Goal: Task Accomplishment & Management: Complete application form

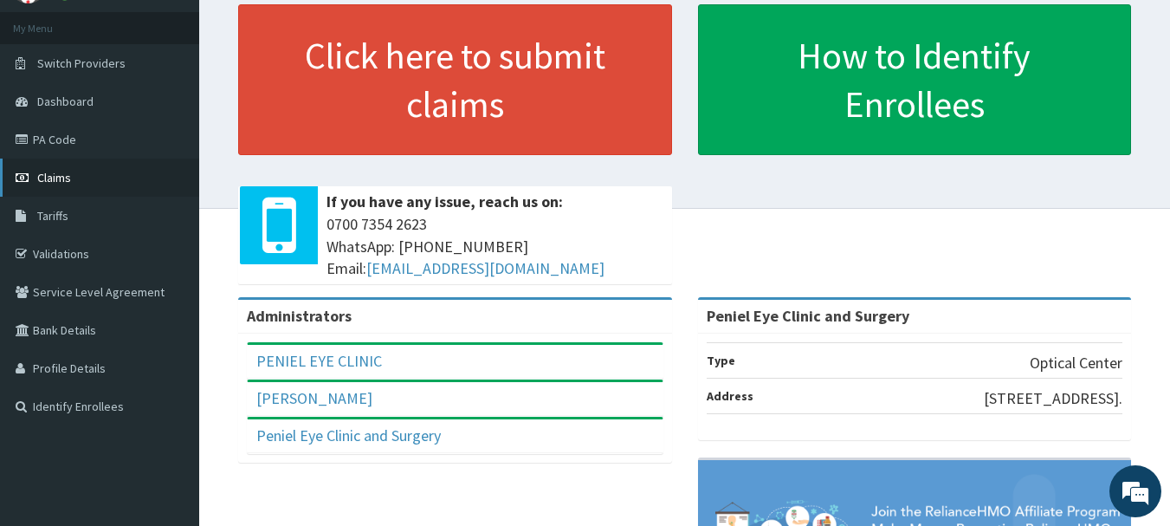
scroll to position [87, 0]
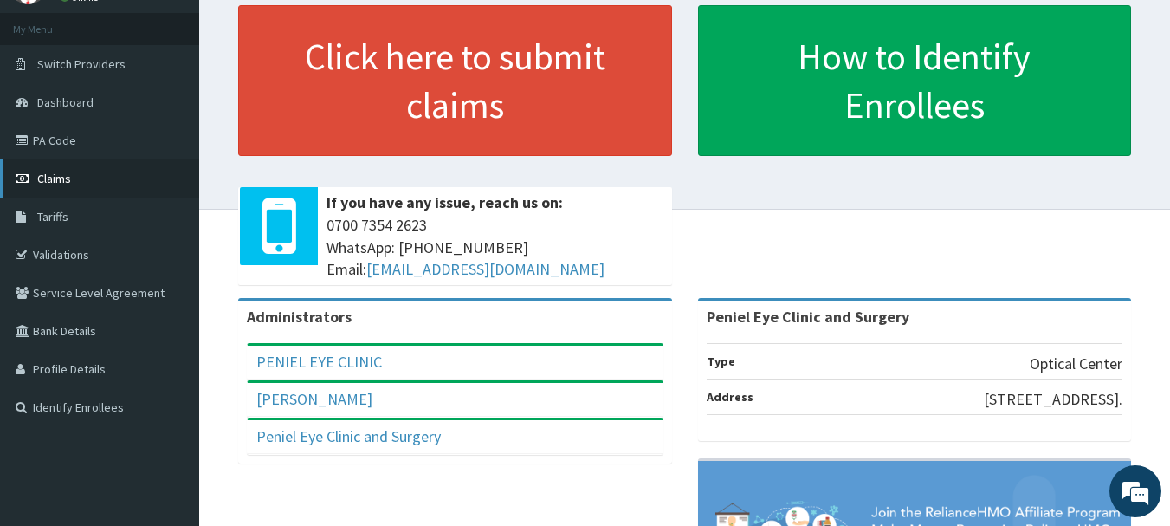
click at [64, 191] on link "Claims" at bounding box center [99, 178] width 199 height 38
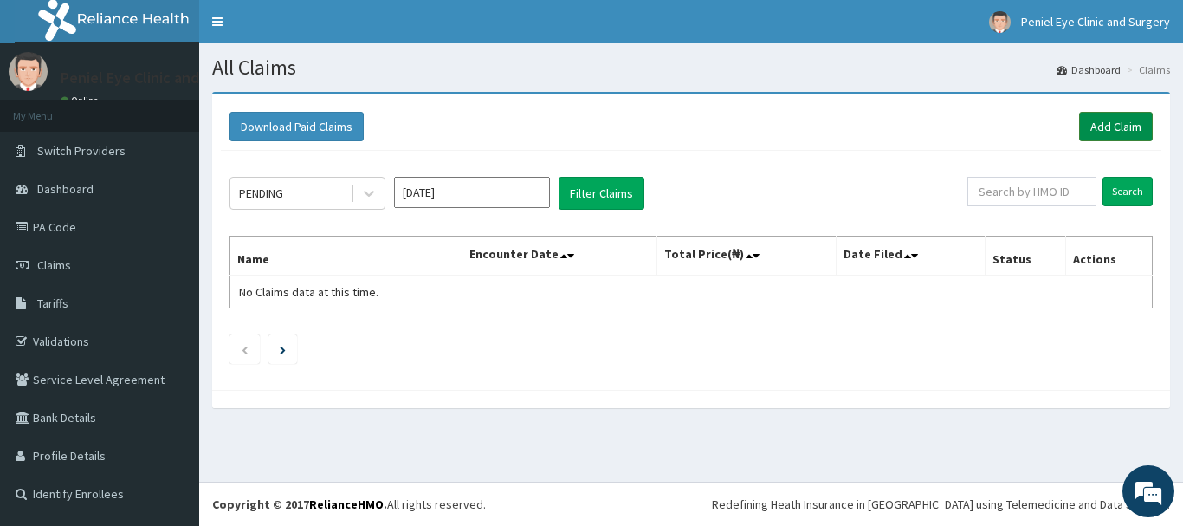
click at [1106, 126] on link "Add Claim" at bounding box center [1116, 126] width 74 height 29
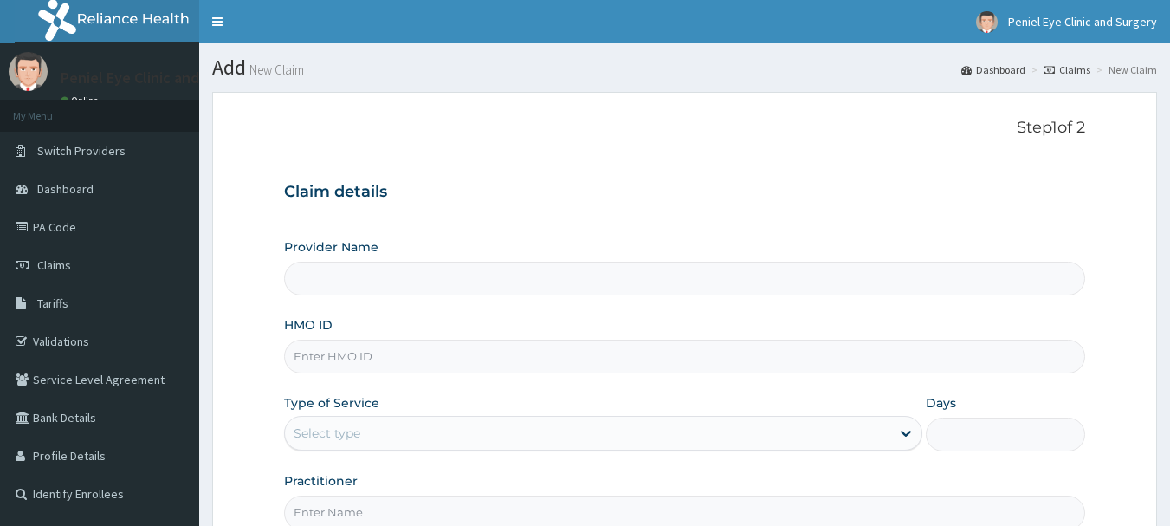
click at [362, 339] on input "HMO ID" at bounding box center [685, 356] width 802 height 34
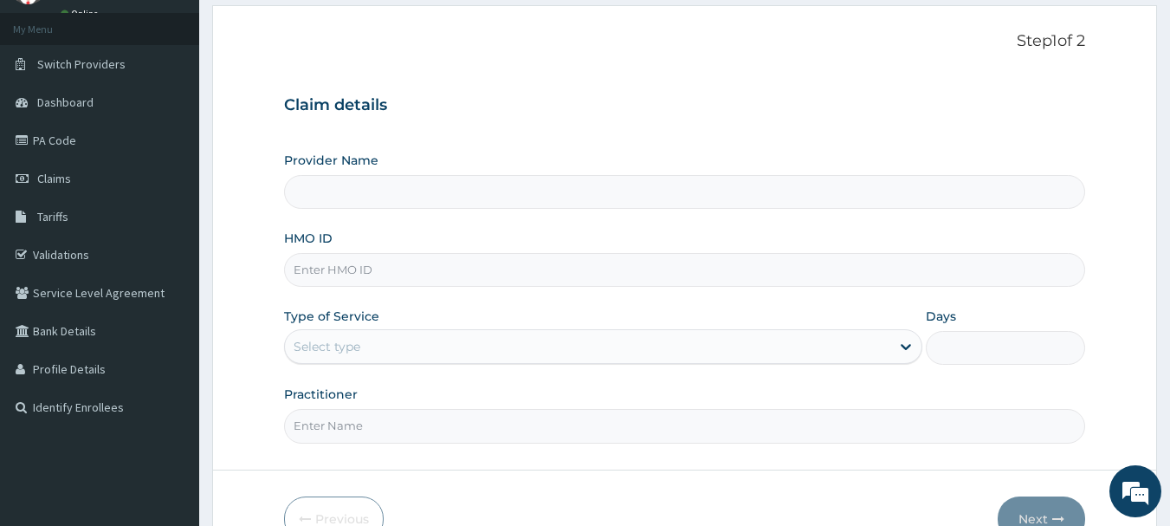
type input "Peniel Eye Clinic and Surgery"
click at [413, 263] on input "SWP/10004A" at bounding box center [685, 270] width 802 height 34
click at [350, 271] on input "SWP/10004/A" at bounding box center [685, 270] width 802 height 34
click at [397, 274] on input "SWP/1004/A" at bounding box center [685, 270] width 802 height 34
click at [422, 278] on input "SWP/1004/A" at bounding box center [685, 270] width 802 height 34
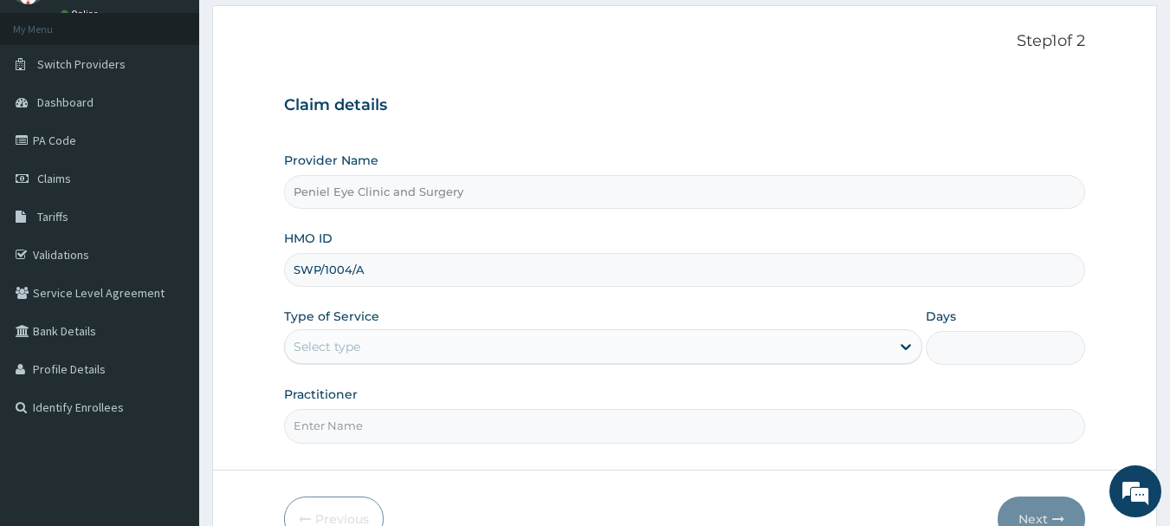
click at [339, 270] on input "SWP/1004/A" at bounding box center [685, 270] width 802 height 34
click at [383, 279] on input "SWP/10004/A" at bounding box center [685, 270] width 802 height 34
type input "S"
type input "SWP/10004/A"
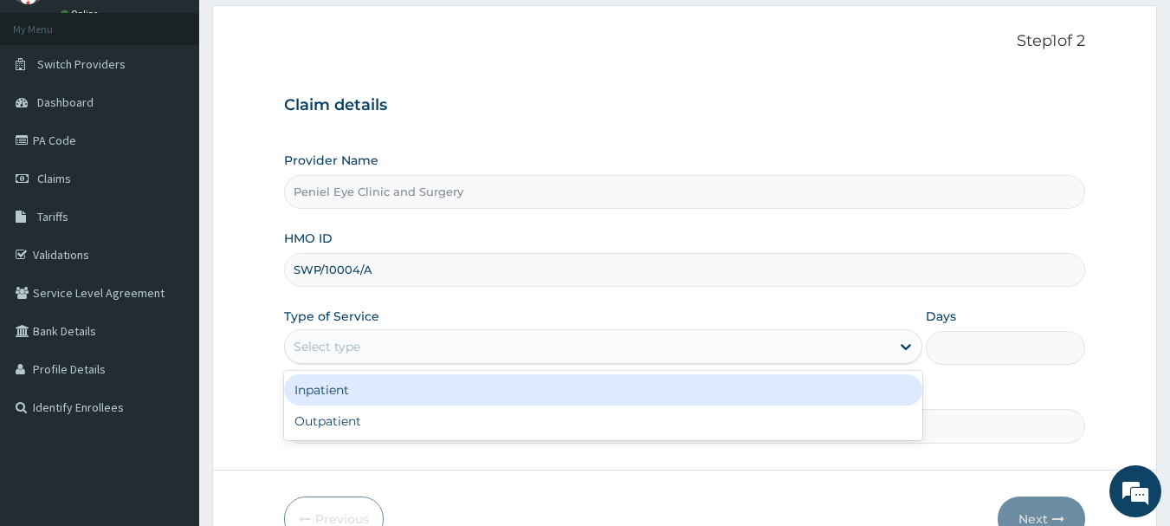
click at [428, 337] on div "Select type" at bounding box center [587, 346] width 605 height 28
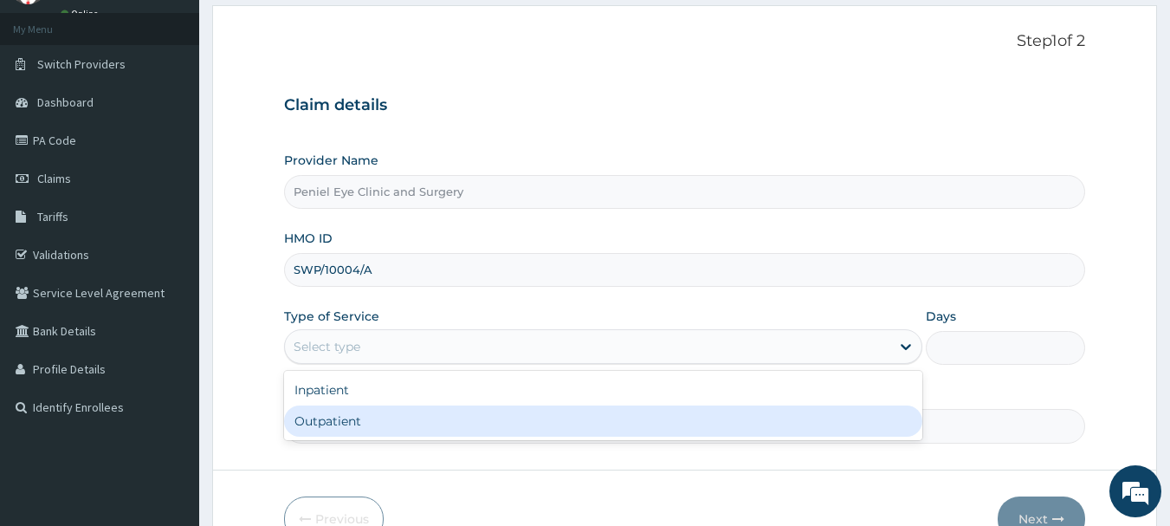
click at [367, 414] on div "Outpatient" at bounding box center [603, 420] width 638 height 31
type input "1"
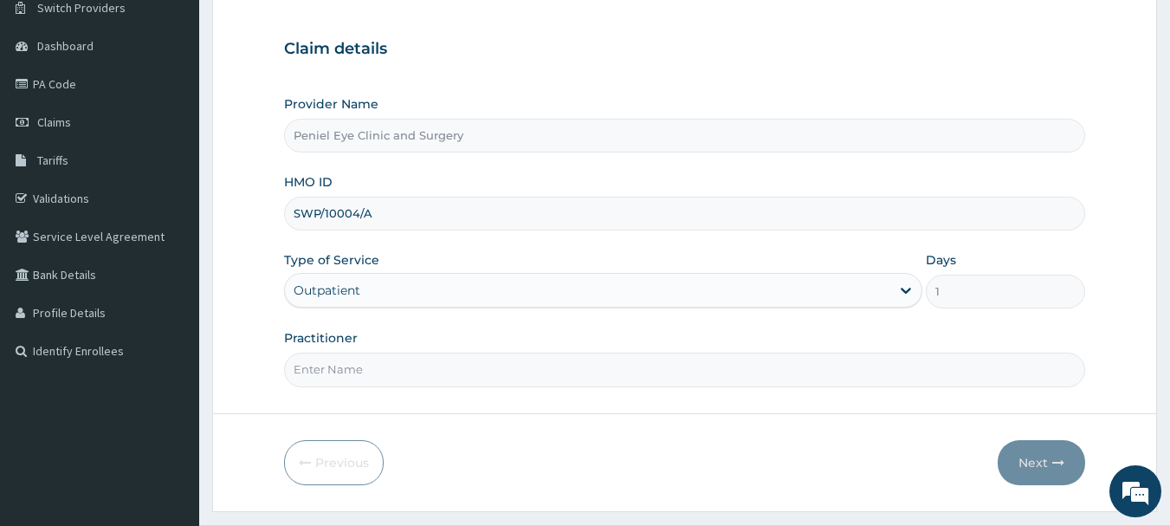
scroll to position [173, 0]
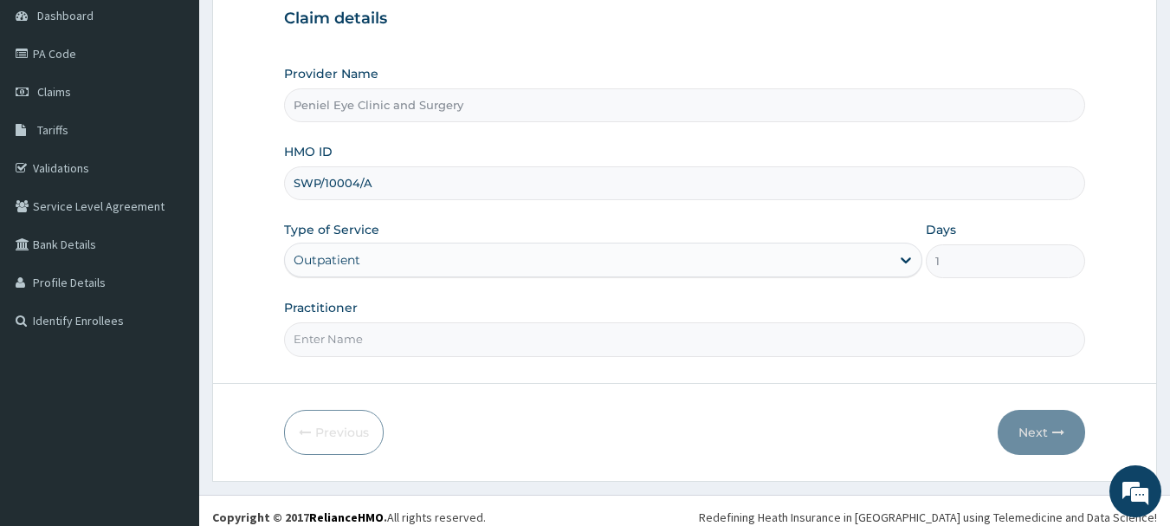
click at [376, 329] on input "Practitioner" at bounding box center [685, 339] width 802 height 34
type input "DR [PERSON_NAME]"
click at [1021, 432] on button "Next" at bounding box center [1040, 432] width 87 height 45
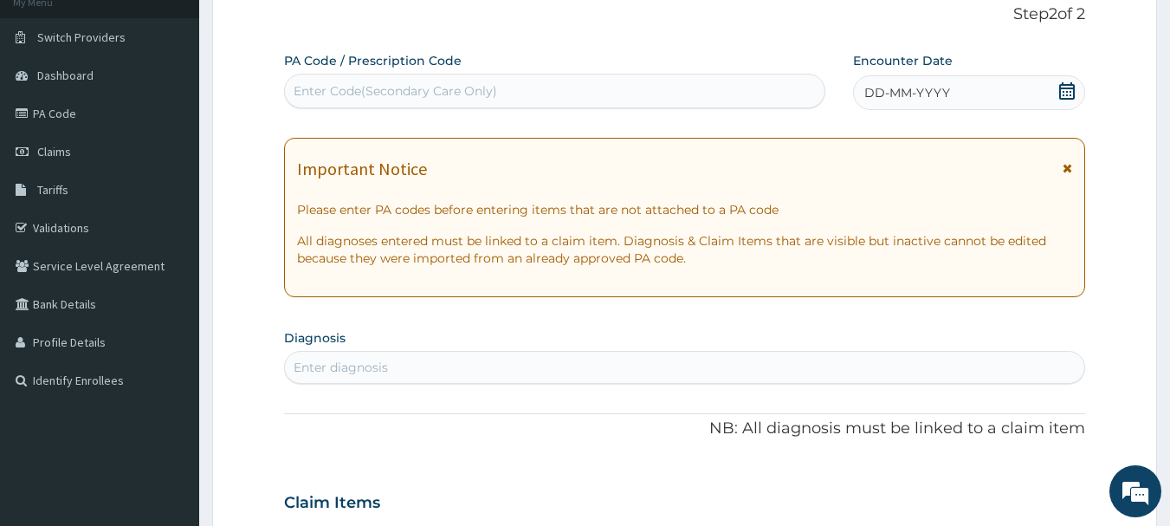
scroll to position [0, 0]
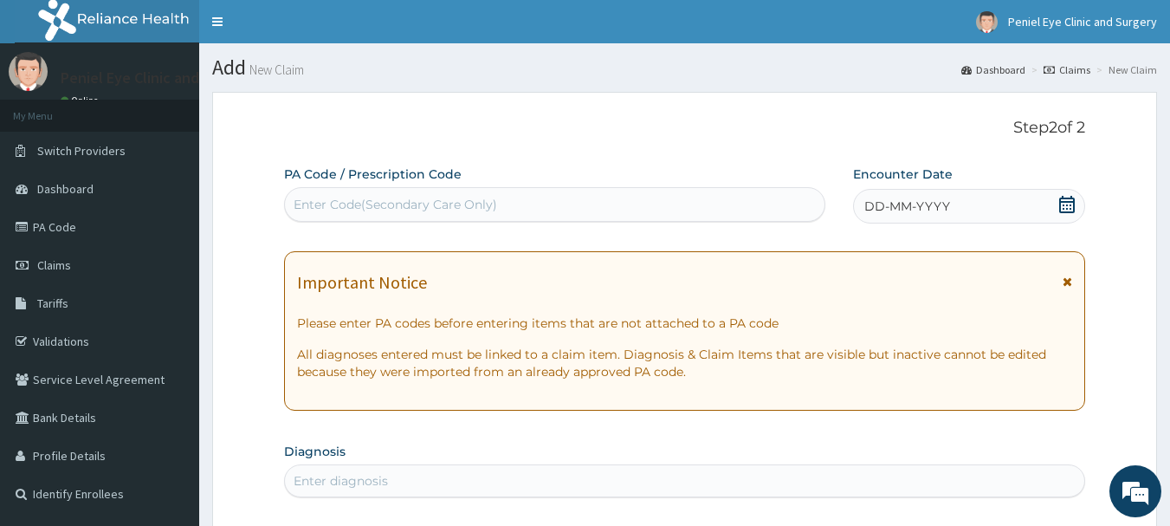
click at [474, 199] on div "Enter Code(Secondary Care Only)" at bounding box center [394, 204] width 203 height 17
type input "PA/A97OA7"
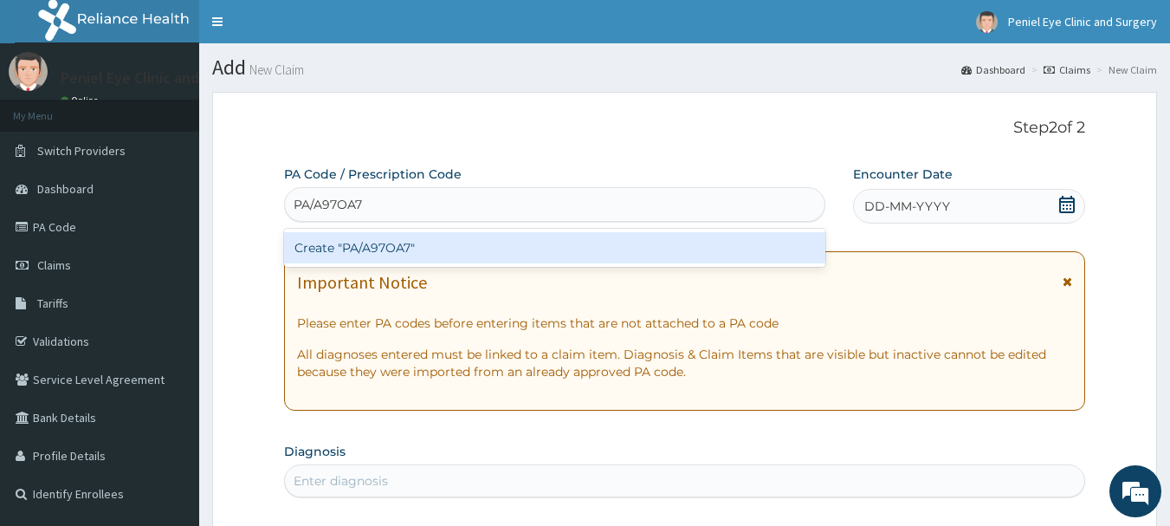
click at [518, 255] on div "Create "PA/A97OA7"" at bounding box center [555, 247] width 542 height 31
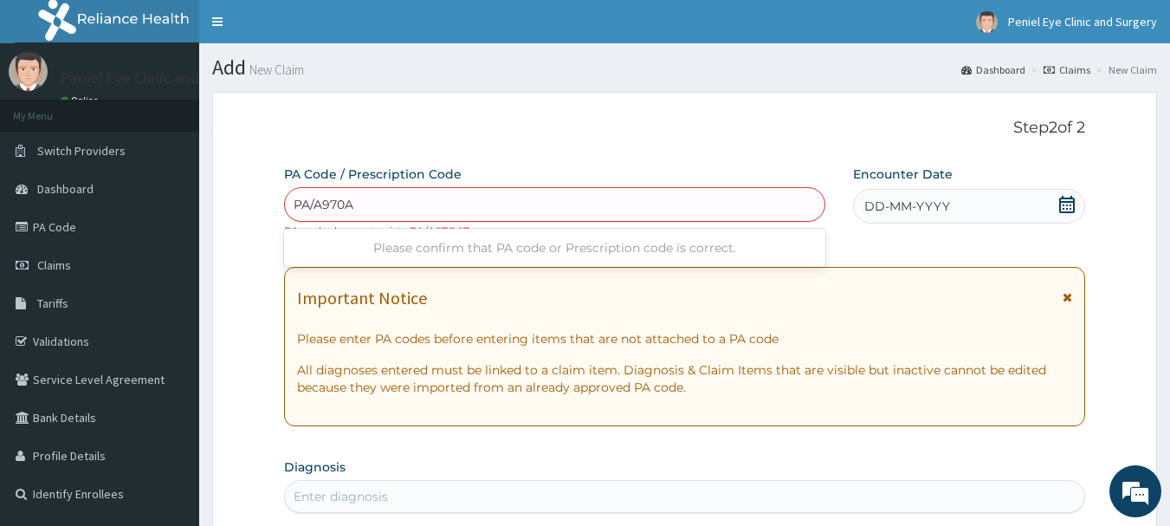
type input "PA/A970A7"
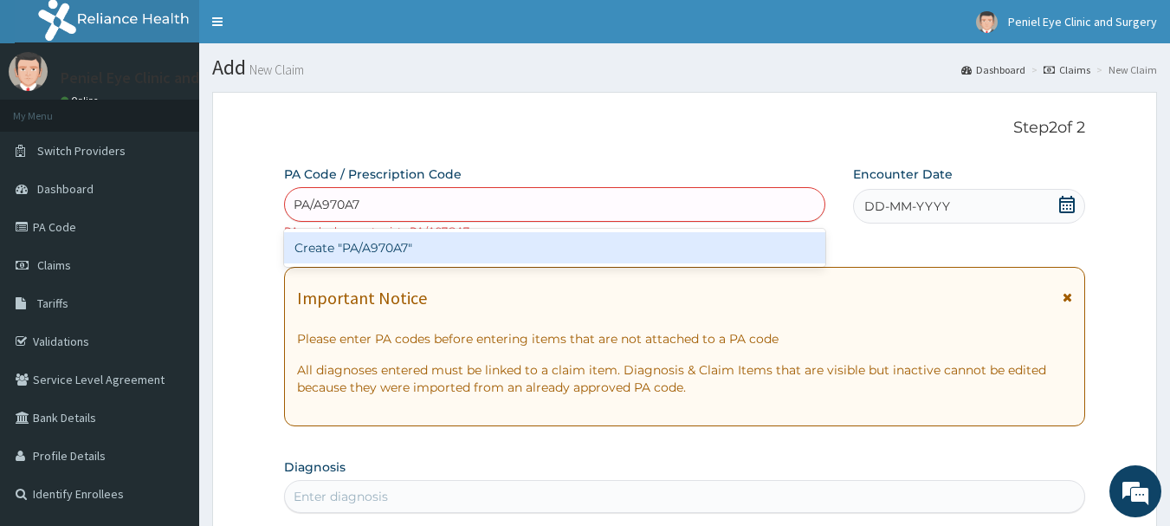
click at [542, 248] on div "Create "PA/A970A7"" at bounding box center [555, 247] width 542 height 31
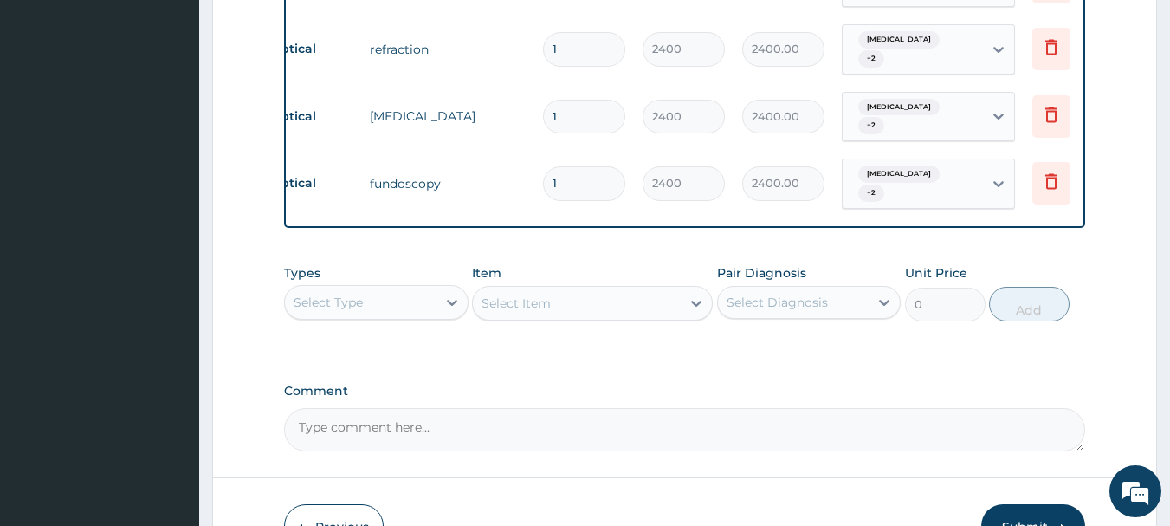
scroll to position [1072, 0]
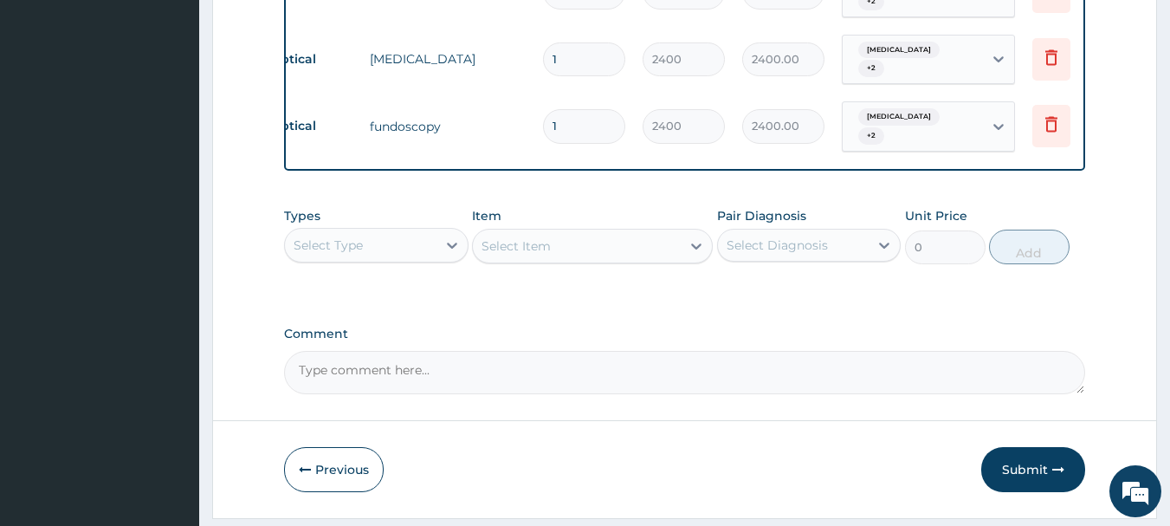
click at [435, 351] on textarea "Comment" at bounding box center [685, 372] width 802 height 43
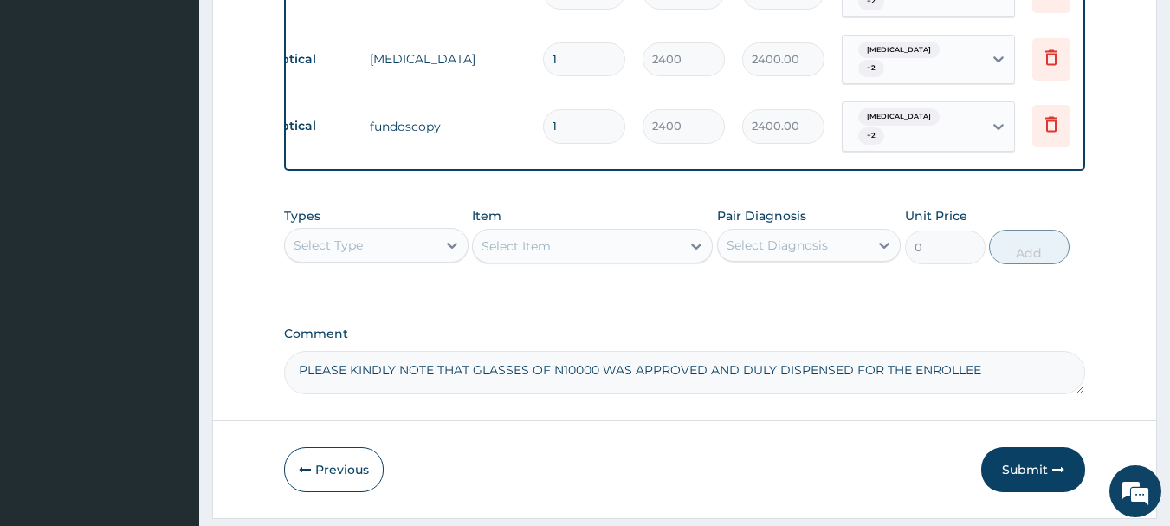
click at [962, 351] on textarea "PLEASE KINDLY NOTE THAT GLASSES OF N10000 WAS APPROVED AND DULY DISPENSED FOR T…" at bounding box center [685, 372] width 802 height 43
click at [980, 351] on textarea "PLEASE KINDLY NOTE THAT GLASSES OF N10000 WAS APPROVED AND DULY DISPENSED FOR T…" at bounding box center [685, 372] width 802 height 43
click at [1020, 351] on textarea "PLEASE KINDLY NOTE THAT GLASSES OF N10000 WAS APPROVED AND DULY DISPENSED FOR T…" at bounding box center [685, 372] width 802 height 43
type textarea "PLEASE KINDLY NOTE THAT GLASSES OF N10000 WAS APPROVED AND DULY DISPENSED FOR T…"
click at [1034, 447] on button "Submit" at bounding box center [1033, 469] width 104 height 45
